Goal: Transaction & Acquisition: Purchase product/service

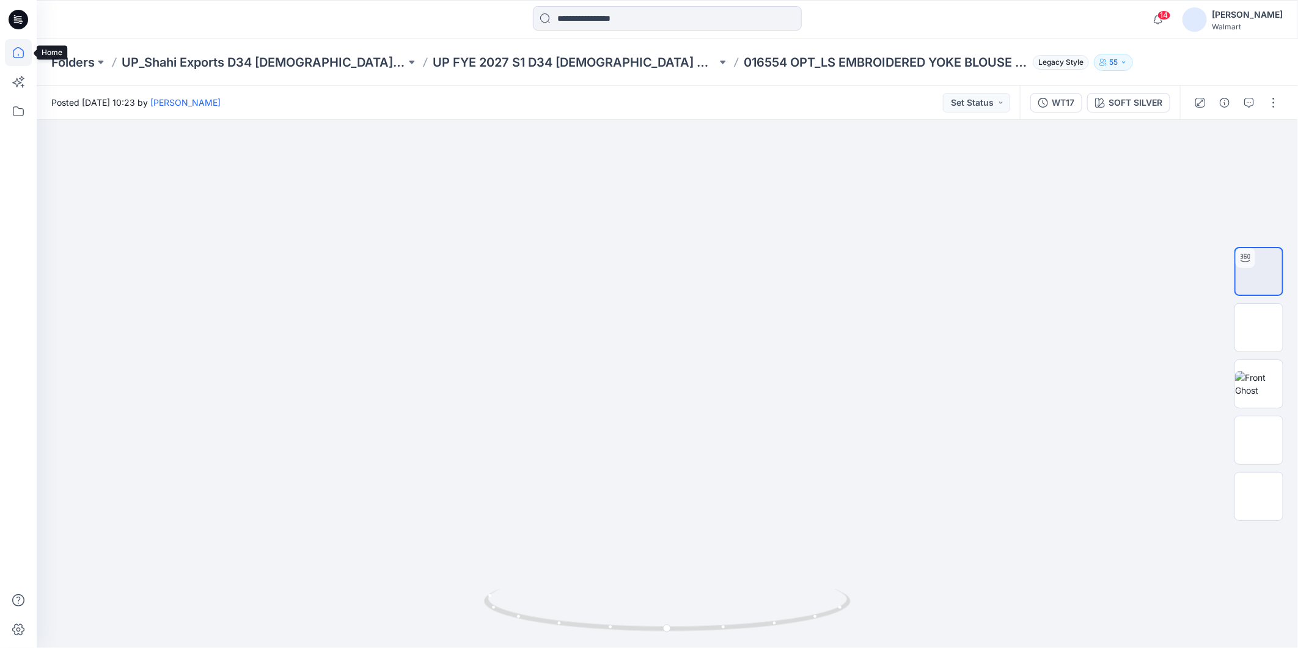
click at [22, 56] on icon at bounding box center [18, 52] width 27 height 27
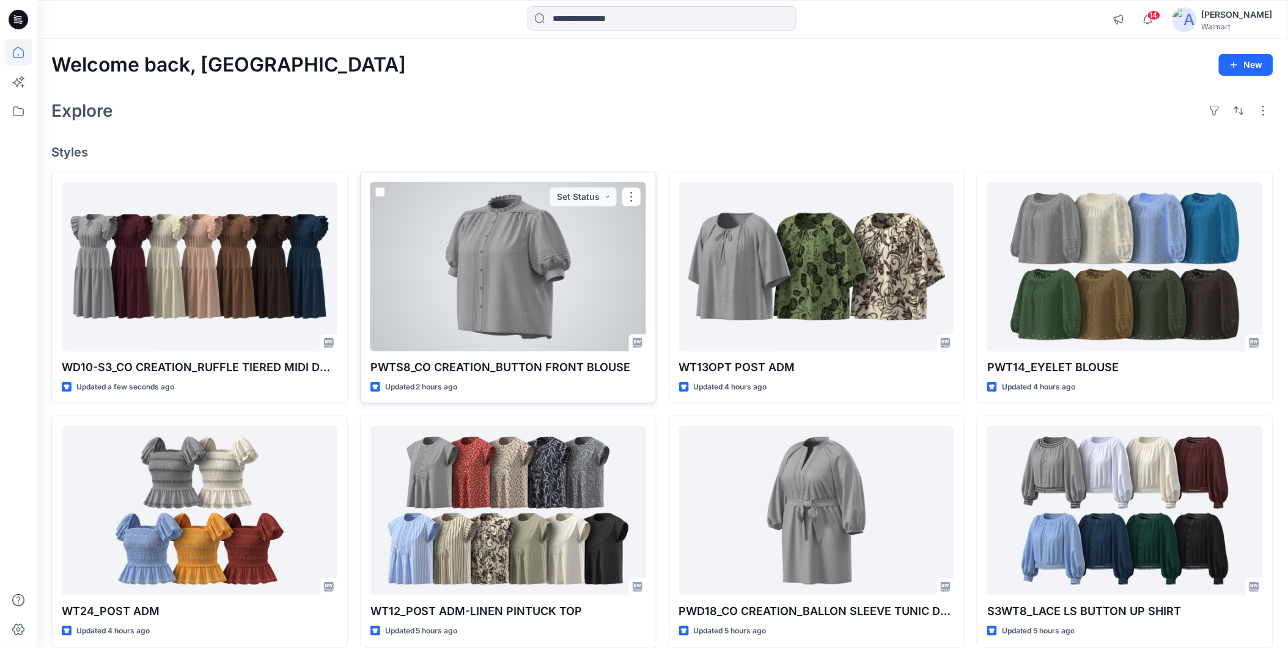
click at [468, 300] on div at bounding box center [508, 266] width 276 height 169
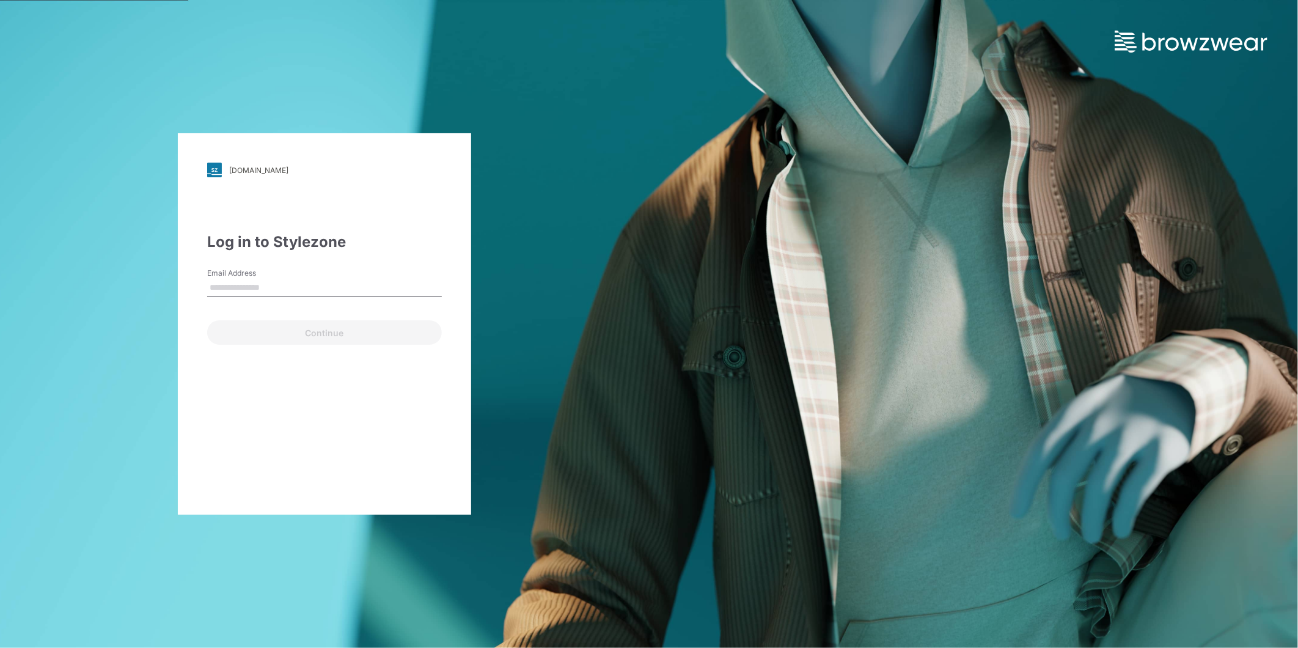
click at [267, 290] on input "Email Address" at bounding box center [324, 288] width 235 height 18
type input "**********"
click at [248, 335] on button "Continue" at bounding box center [324, 332] width 235 height 24
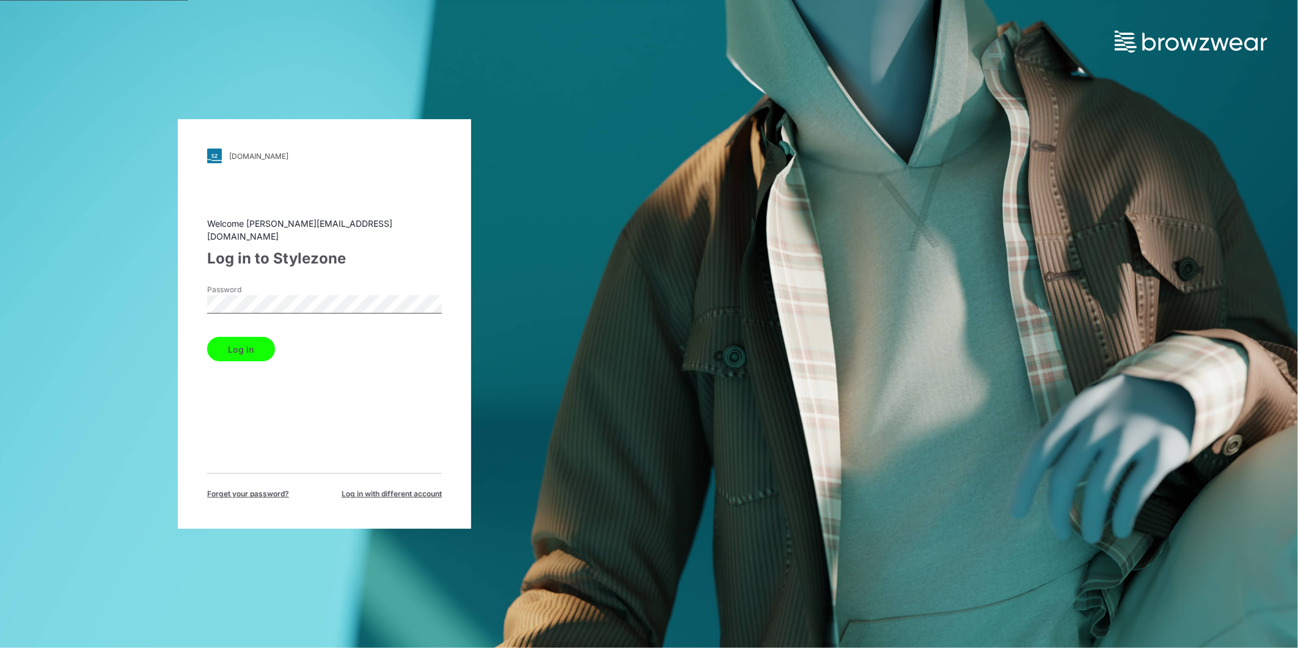
click at [242, 338] on button "Log in" at bounding box center [241, 349] width 68 height 24
